Goal: Navigation & Orientation: Find specific page/section

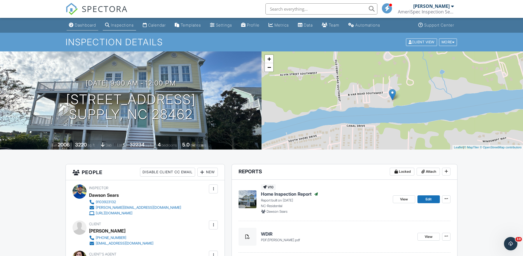
click at [92, 25] on div "Dashboard" at bounding box center [85, 25] width 21 height 5
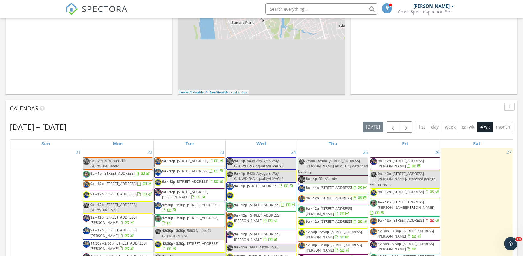
scroll to position [272, 0]
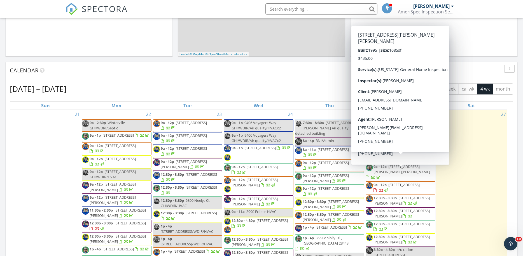
click at [394, 166] on span "3030 Marsh Winds Cir 506, Saint James 28461" at bounding box center [401, 169] width 57 height 10
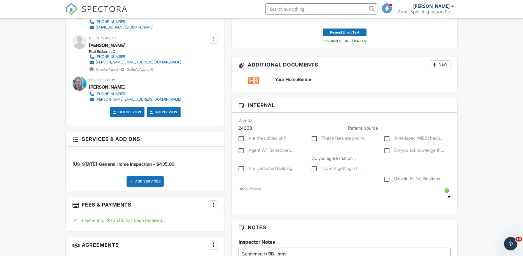
scroll to position [63, 0]
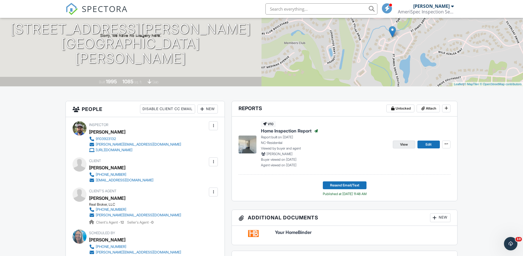
click at [404, 145] on span "View" at bounding box center [404, 145] width 8 height 6
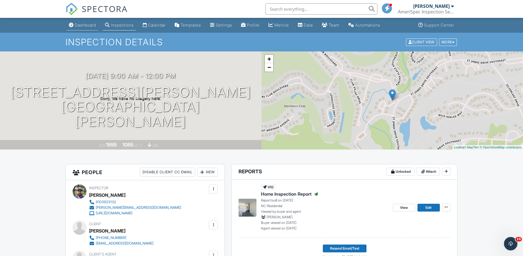
click at [82, 25] on div "Dashboard" at bounding box center [85, 25] width 21 height 5
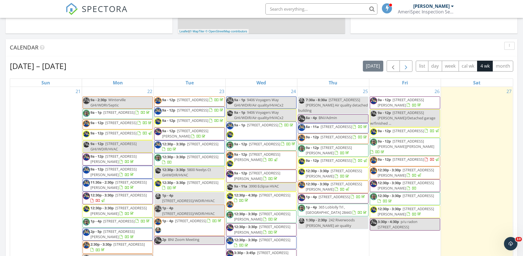
scroll to position [309, 0]
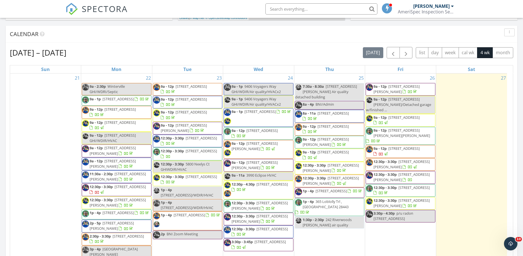
click at [515, 104] on div "[DATE] – [DATE] [DATE] list day week cal wk 4 wk month Sun Mon Tue Wed Thu Fri …" at bounding box center [262, 170] width 512 height 255
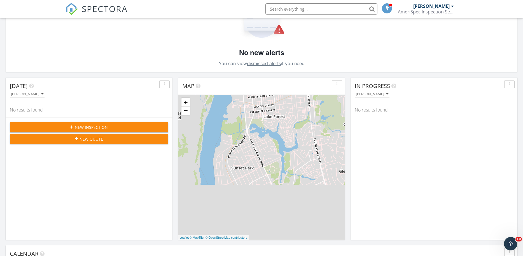
scroll to position [0, 0]
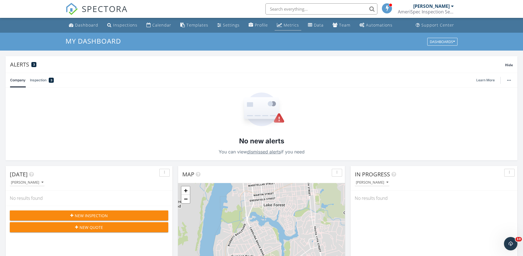
click at [287, 26] on div "Metrics" at bounding box center [291, 24] width 15 height 5
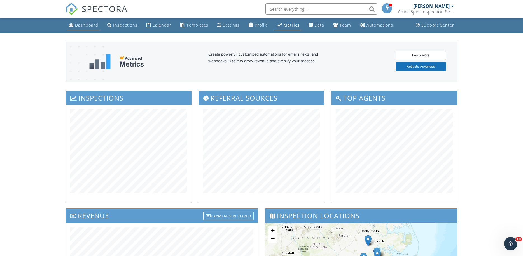
click at [87, 26] on div "Dashboard" at bounding box center [86, 24] width 23 height 5
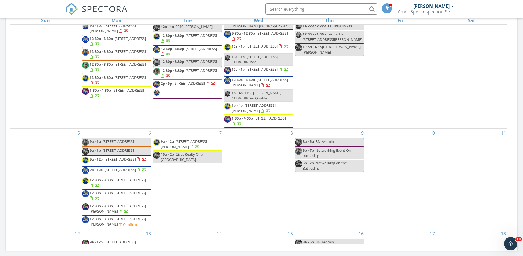
scroll to position [271, 0]
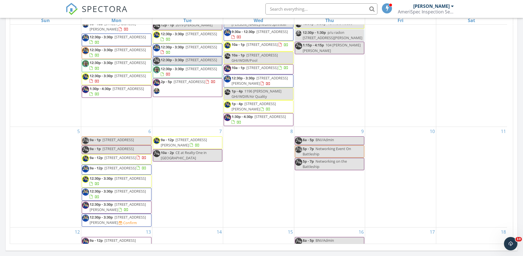
click at [114, 160] on span "[STREET_ADDRESS]" at bounding box center [119, 157] width 31 height 5
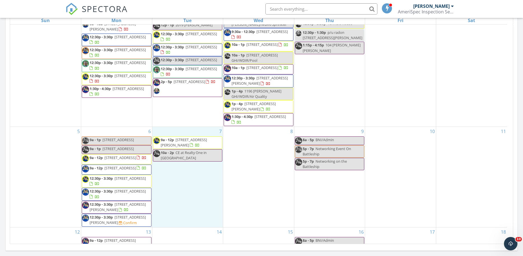
click at [202, 205] on div "7 9a - 12p 802 Mayfield Ct , Wilmington 28411 10a - 2p CE at Realty One in New …" at bounding box center [187, 177] width 71 height 101
click at [183, 147] on span "[STREET_ADDRESS][PERSON_NAME]" at bounding box center [184, 142] width 46 height 10
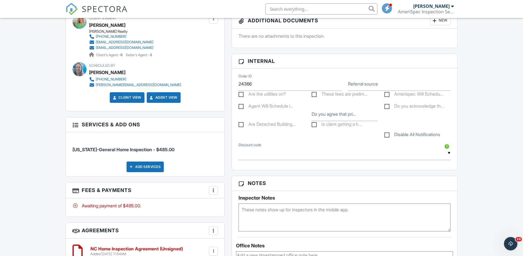
scroll to position [292, 0]
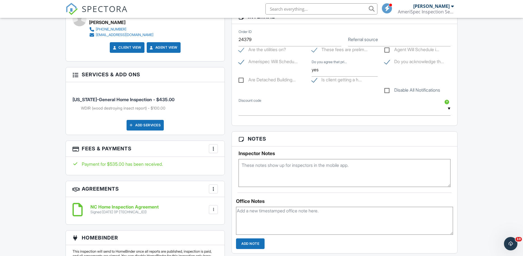
scroll to position [292, 0]
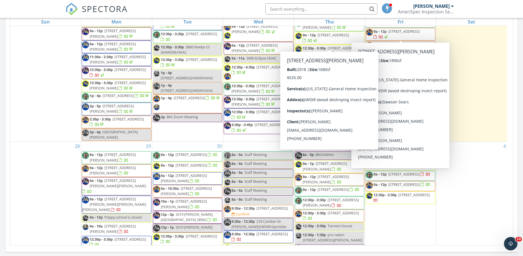
scroll to position [128, 0]
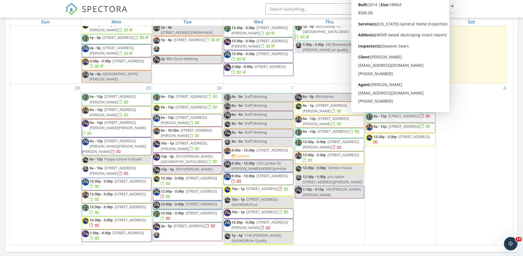
click at [515, 78] on div "Sep 21 – Oct 18, 2025 today list day week cal wk 4 wk month Sun Mon Tue Wed Thu…" at bounding box center [262, 122] width 512 height 255
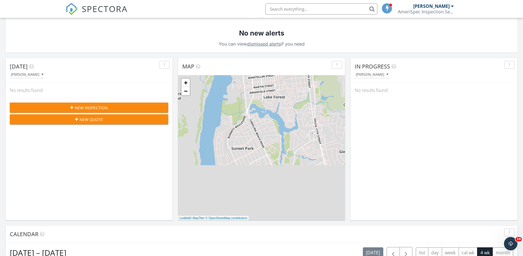
scroll to position [0, 0]
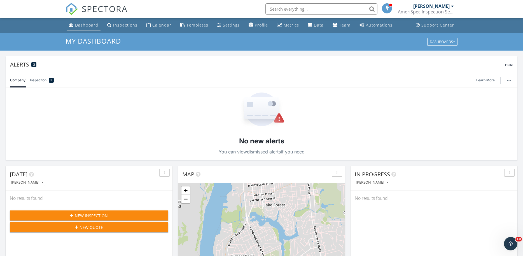
click at [92, 26] on div "Dashboard" at bounding box center [86, 24] width 23 height 5
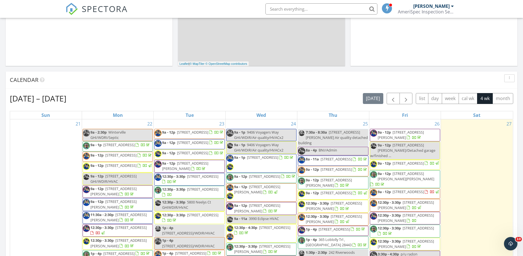
scroll to position [273, 0]
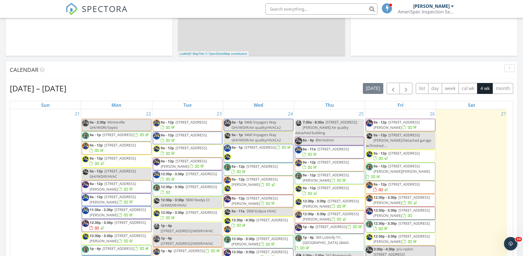
click at [393, 208] on span "[STREET_ADDRESS][PERSON_NAME]" at bounding box center [401, 213] width 56 height 10
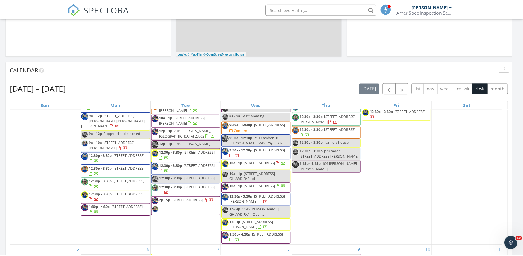
scroll to position [521, 534]
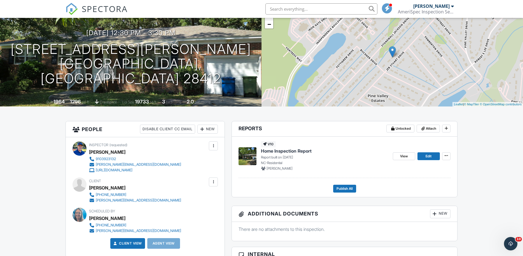
scroll to position [89, 0]
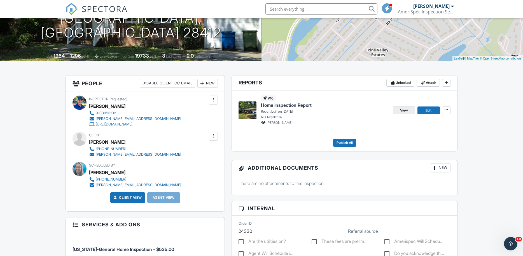
click at [406, 111] on span "View" at bounding box center [404, 111] width 8 height 6
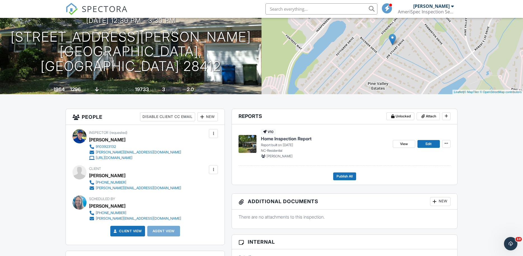
scroll to position [0, 0]
